Goal: Check status: Check status

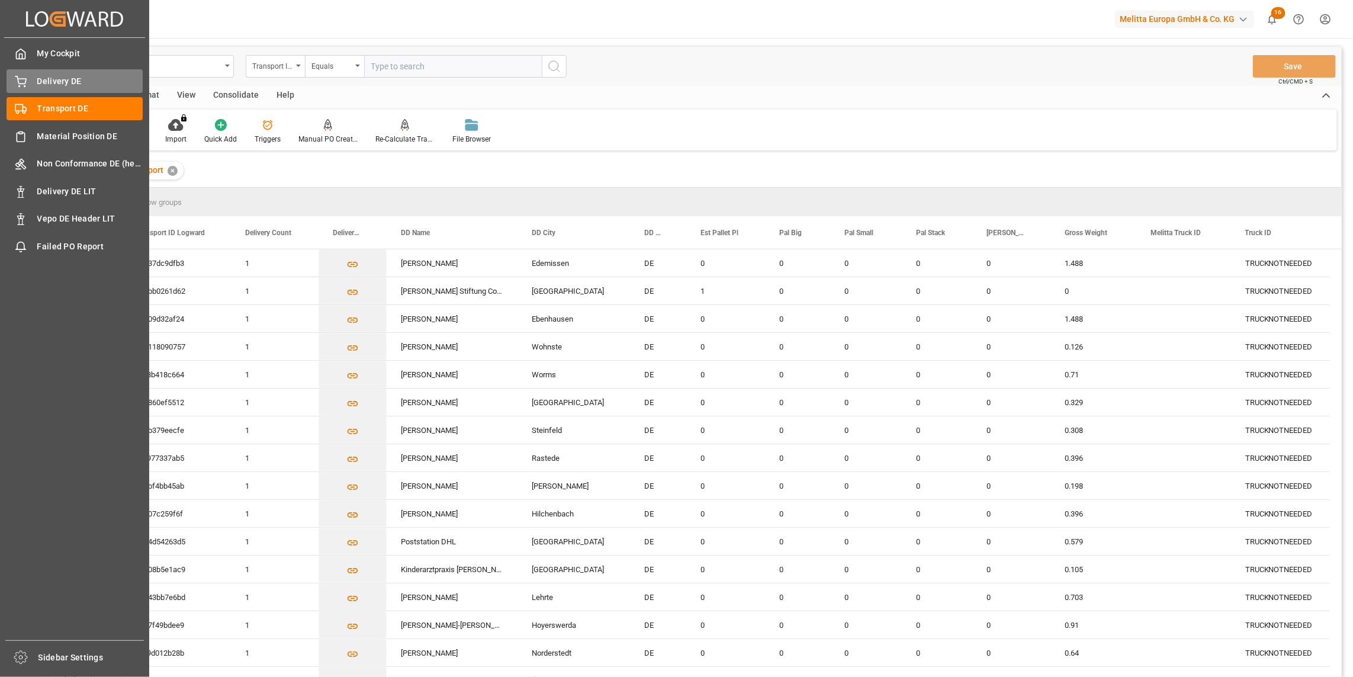
click at [28, 78] on div "Delivery DE Delivery DE" at bounding box center [75, 80] width 136 height 23
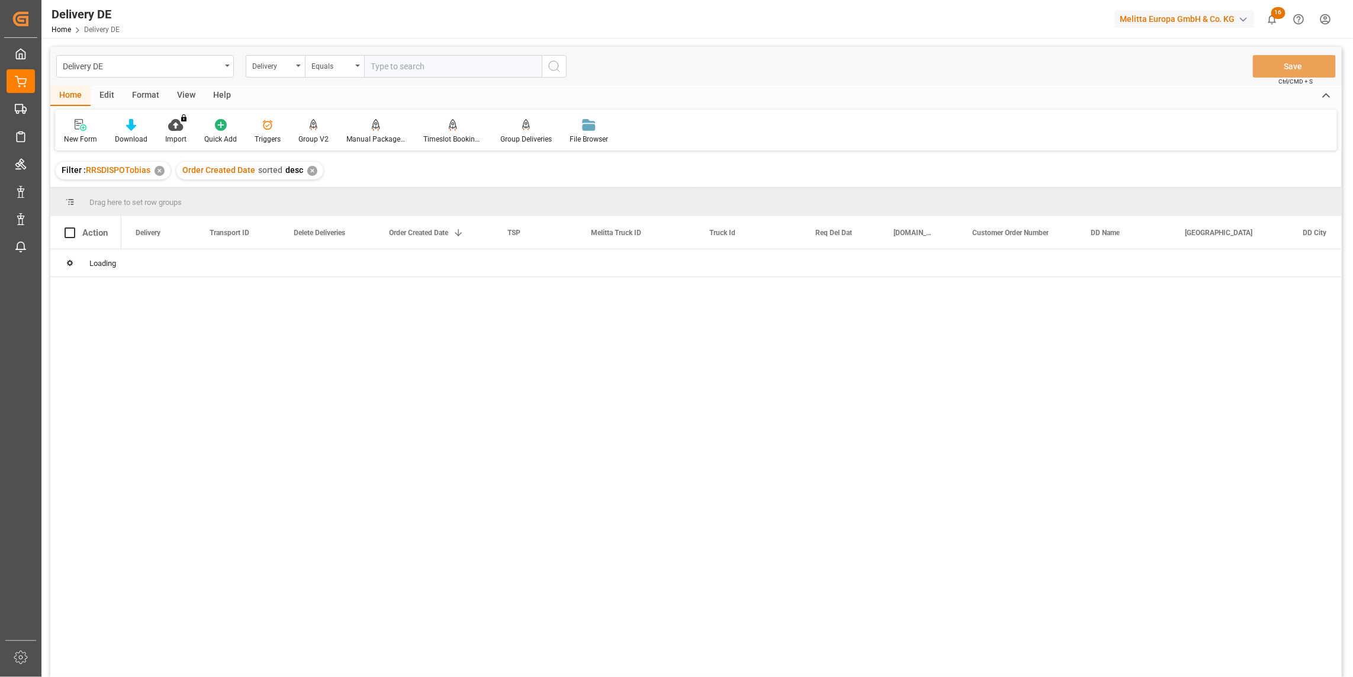
click at [392, 68] on input "text" at bounding box center [453, 66] width 178 height 22
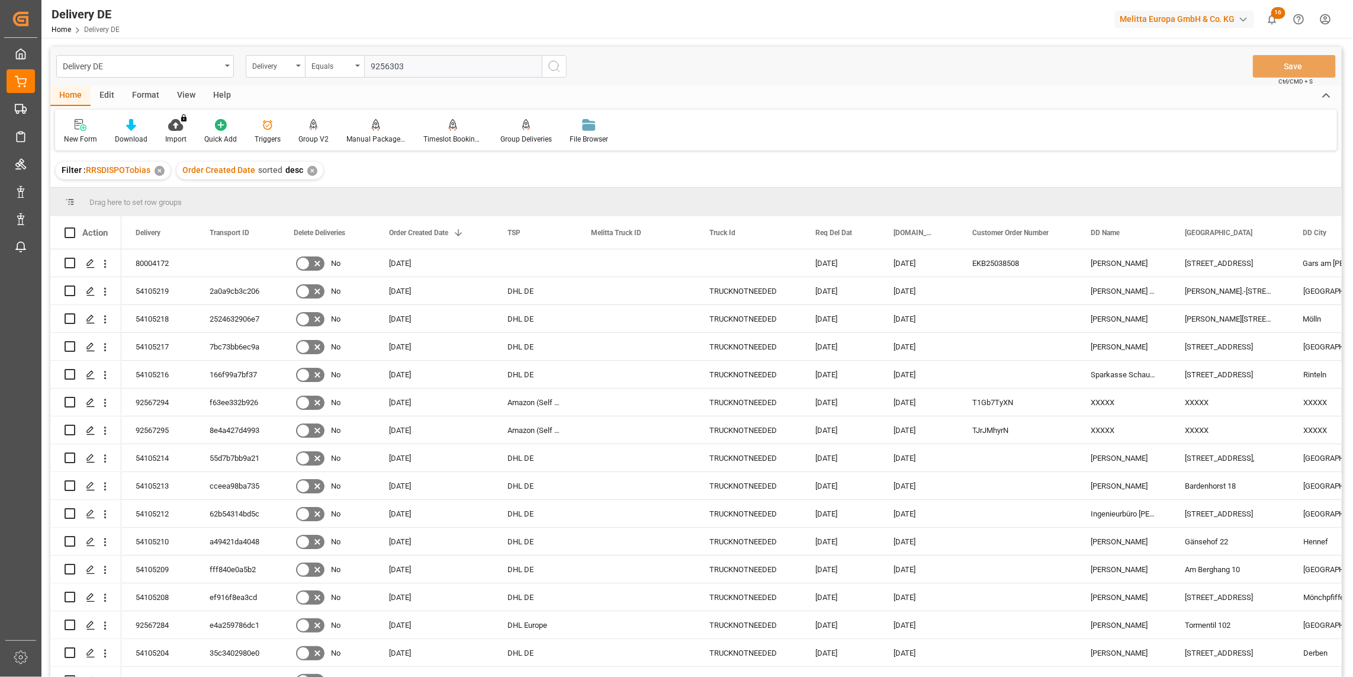
type input "92563030"
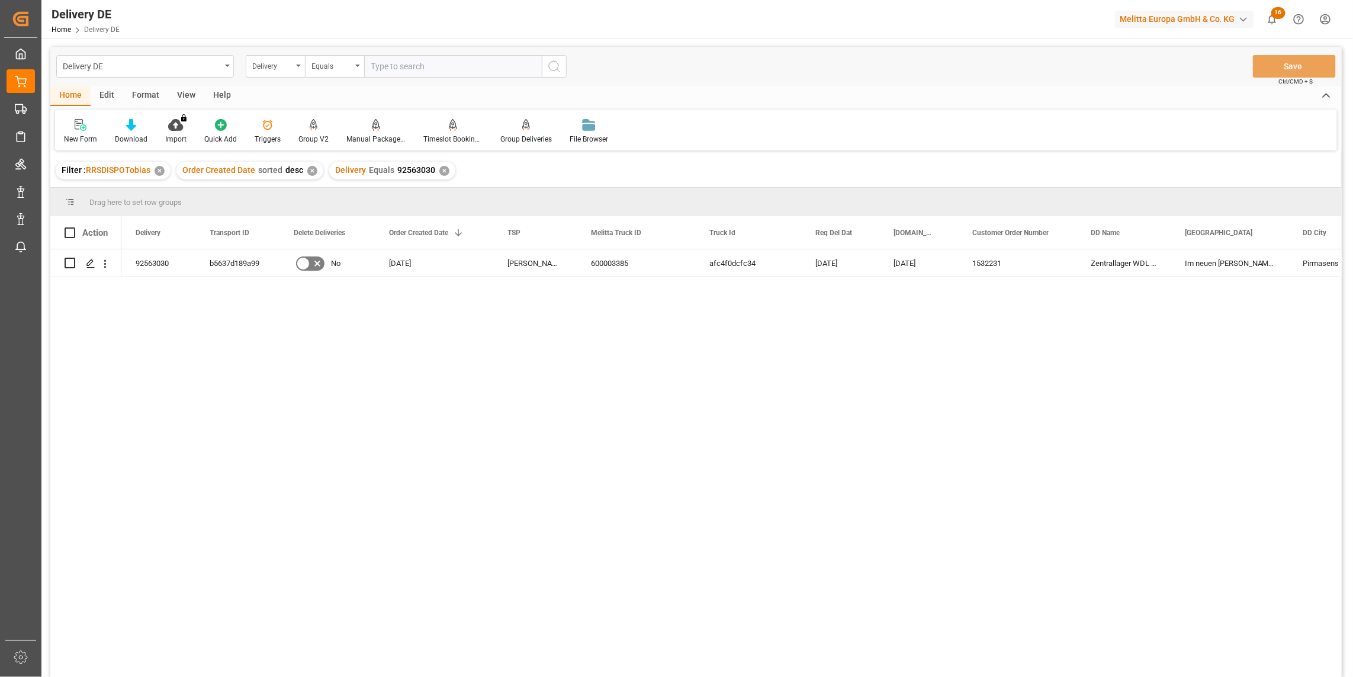
click at [831, 444] on div "92563030 b5637d189a99 No [DATE] [PERSON_NAME] DE 600003385 afc4f0dcfc34 [DATE] …" at bounding box center [731, 466] width 1220 height 435
click at [237, 259] on div "b5637d189a99" at bounding box center [237, 262] width 84 height 27
click at [153, 258] on div "92563030" at bounding box center [158, 262] width 74 height 27
click at [239, 262] on div "b5637d189a99" at bounding box center [237, 262] width 84 height 27
click at [395, 69] on input "text" at bounding box center [453, 66] width 178 height 22
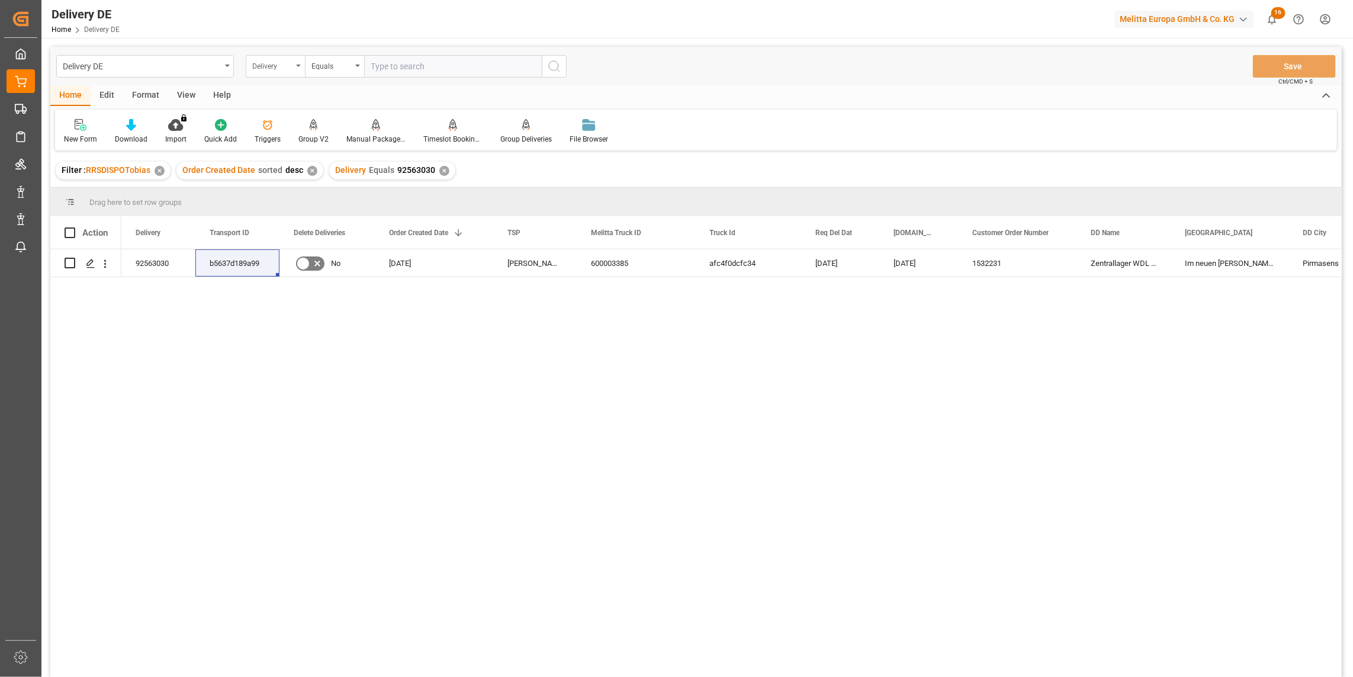
click at [265, 69] on div "Delivery" at bounding box center [272, 65] width 40 height 14
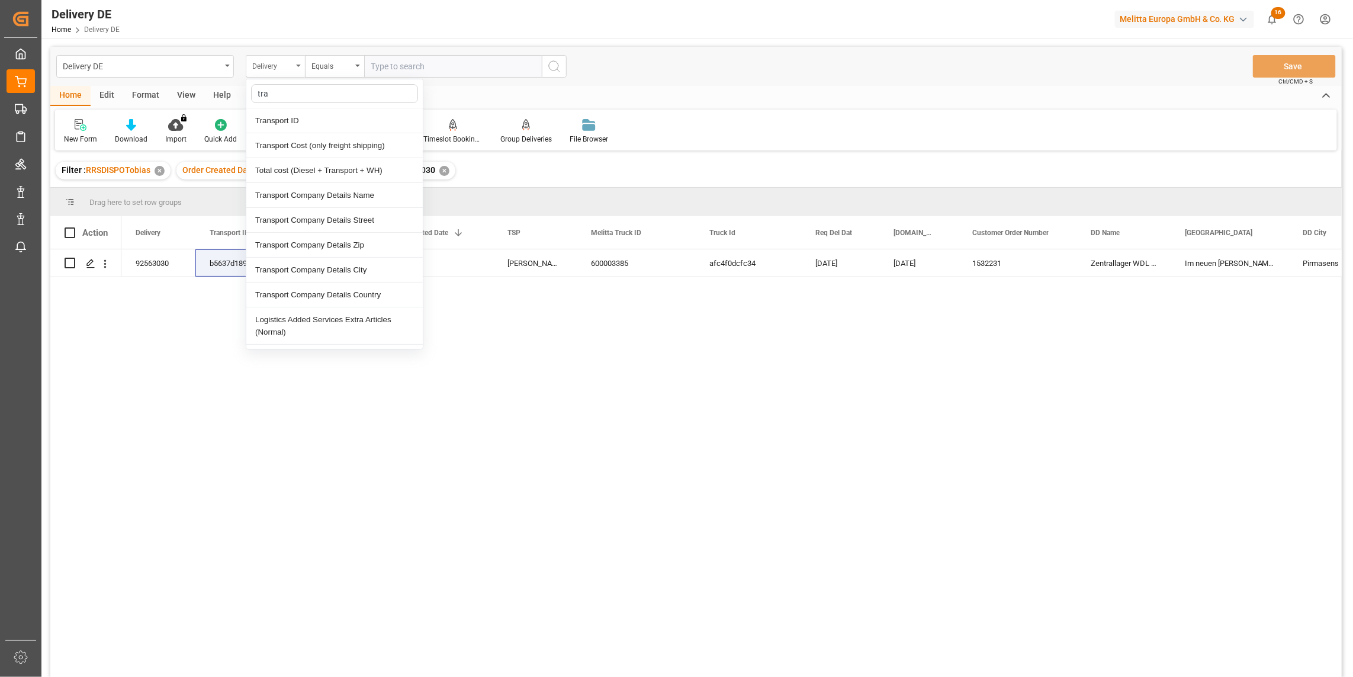
type input "[PERSON_NAME]"
click at [291, 121] on div "Transport ID" at bounding box center [334, 120] width 176 height 25
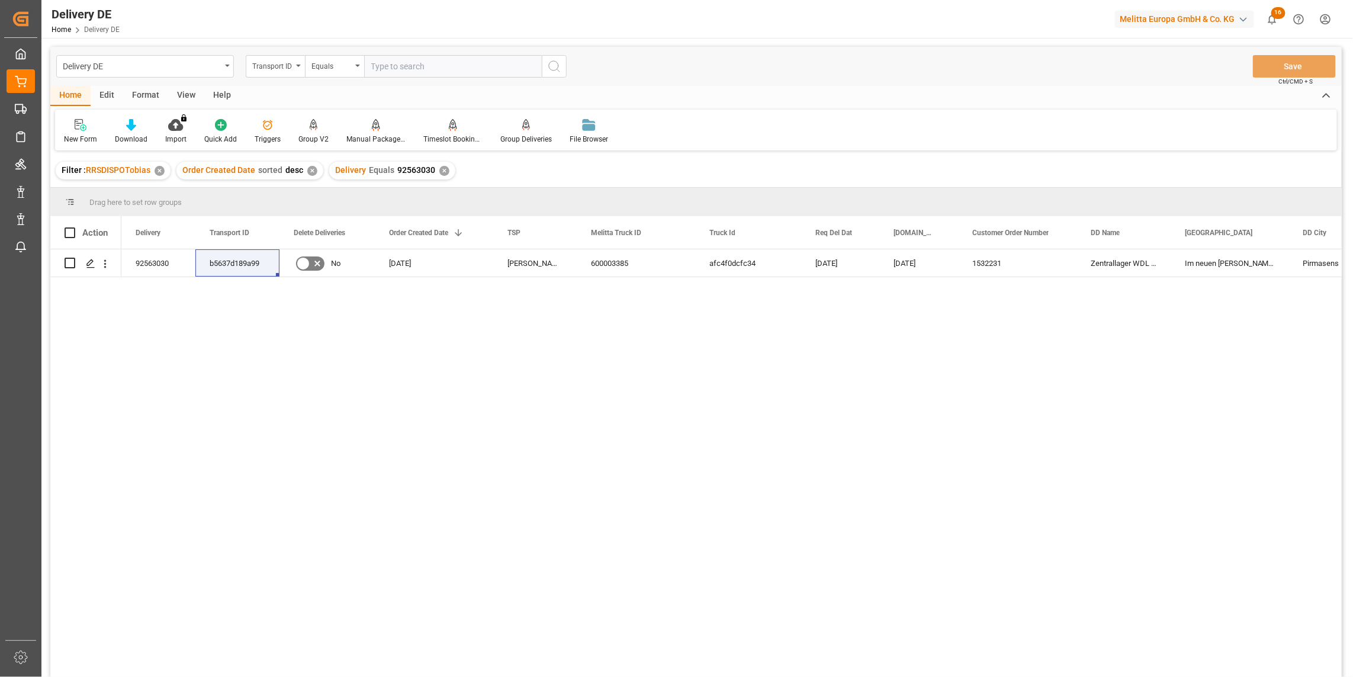
click at [403, 48] on div "Delivery DE Transport ID Equals Save Ctrl/CMD + S" at bounding box center [695, 66] width 1291 height 39
click at [392, 63] on input "text" at bounding box center [453, 66] width 178 height 22
paste input "b5637d189a99"
type input "b5637d189a99"
click at [439, 172] on div "✕" at bounding box center [444, 171] width 10 height 10
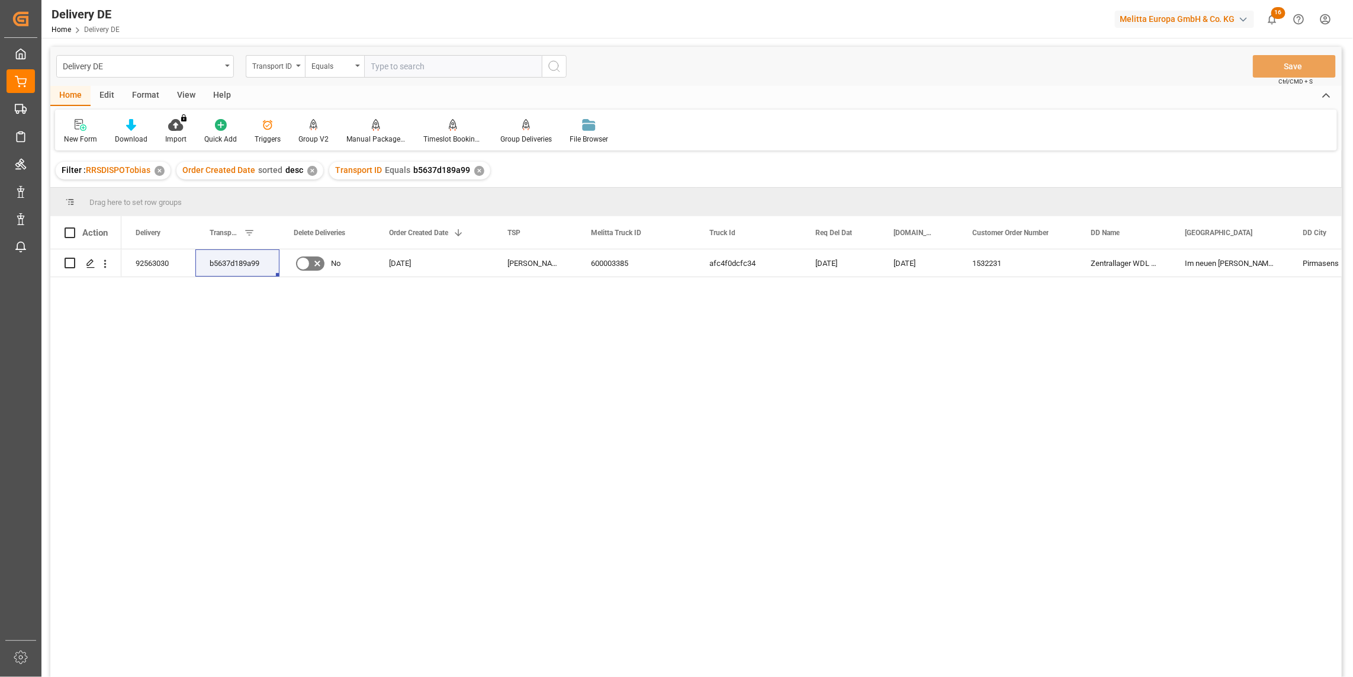
click at [905, 453] on div "b5637d189a99 [PERSON_NAME] DE 600003385 afc4f0dcfc34 [DATE] [DATE] 1532231 Zent…" at bounding box center [731, 466] width 1220 height 435
click at [152, 258] on div "92563030" at bounding box center [158, 262] width 74 height 27
click at [215, 263] on div "b5637d189a99" at bounding box center [237, 262] width 84 height 27
click at [227, 269] on div "b5637d189a99" at bounding box center [237, 262] width 84 height 27
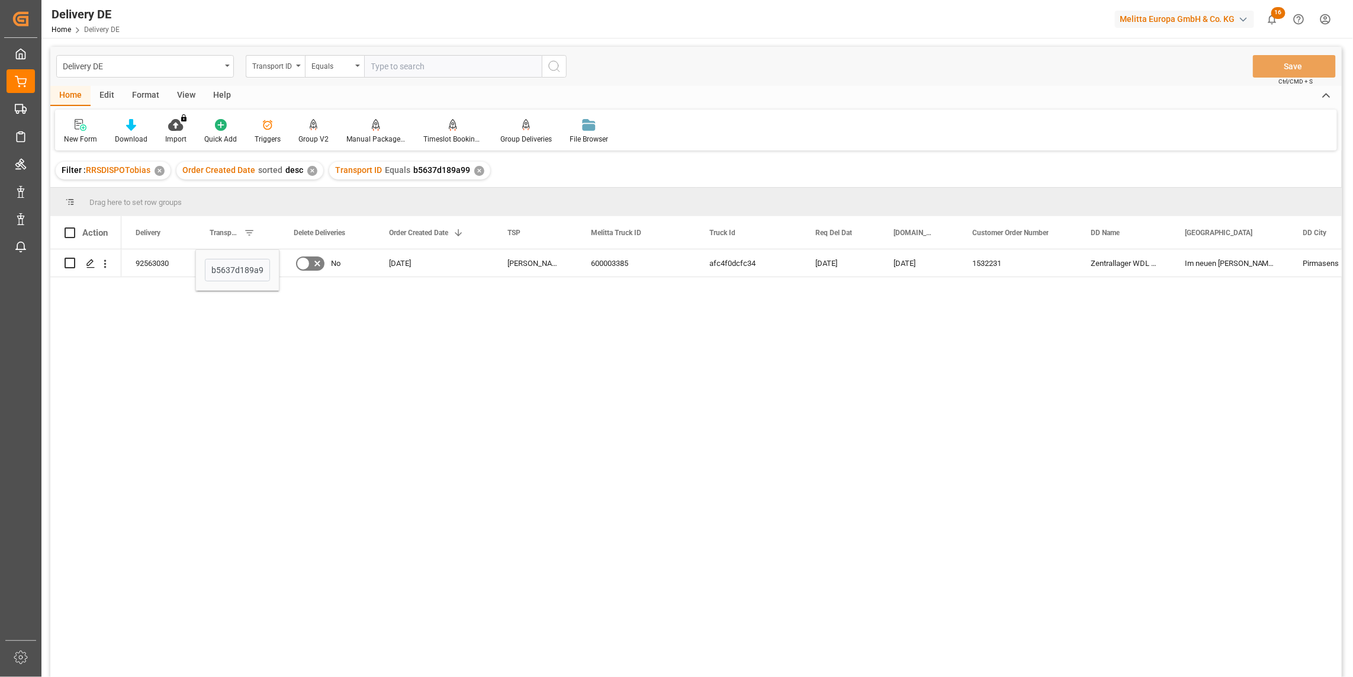
click at [256, 336] on div "b5637d189a99 [PERSON_NAME] DE 600003385 afc4f0dcfc34 [DATE] [DATE] 1532231 Zent…" at bounding box center [731, 466] width 1220 height 435
click at [157, 262] on div "92563030" at bounding box center [158, 262] width 74 height 27
click at [233, 258] on div "b5637d189a99" at bounding box center [237, 262] width 84 height 27
click at [272, 306] on span "Copy" at bounding box center [300, 306] width 92 height 22
click at [922, 406] on div "b5637d189a99 [PERSON_NAME] DE 600003385 afc4f0dcfc34 [DATE] [DATE] 1532231 Zent…" at bounding box center [731, 466] width 1220 height 435
